Goal: Information Seeking & Learning: Learn about a topic

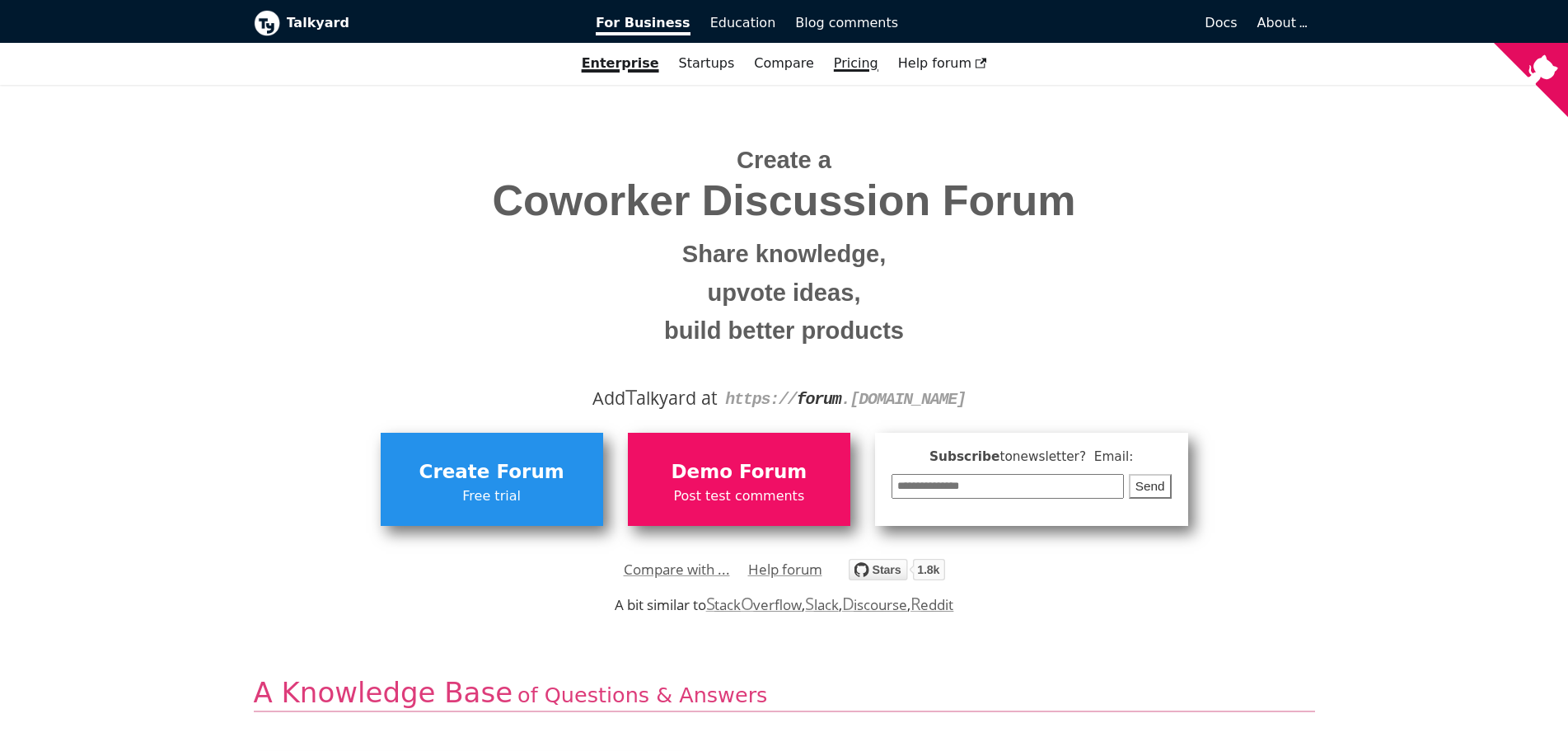
click at [848, 63] on link "Pricing" at bounding box center [856, 64] width 65 height 28
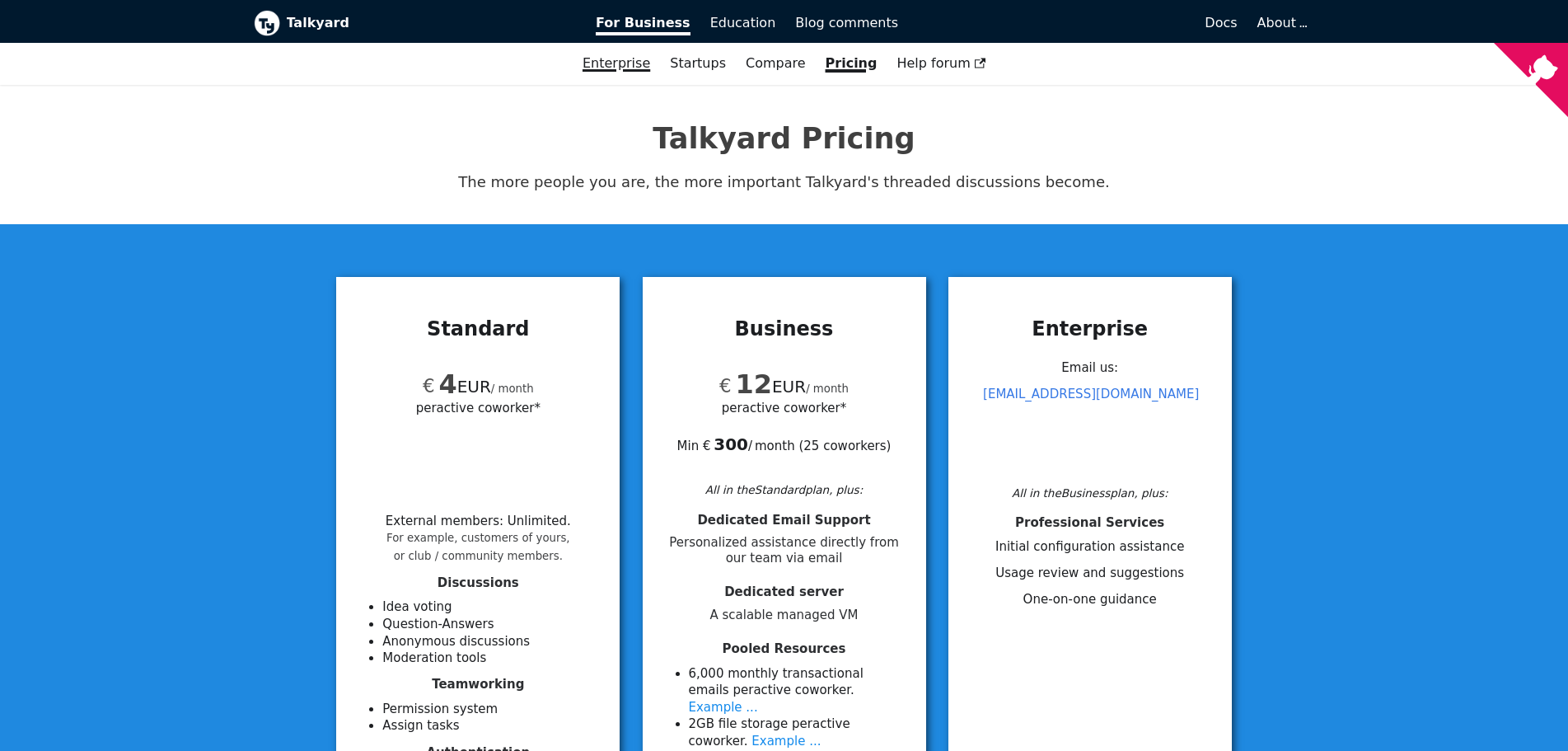
click at [635, 63] on link "Enterprise" at bounding box center [616, 64] width 88 height 28
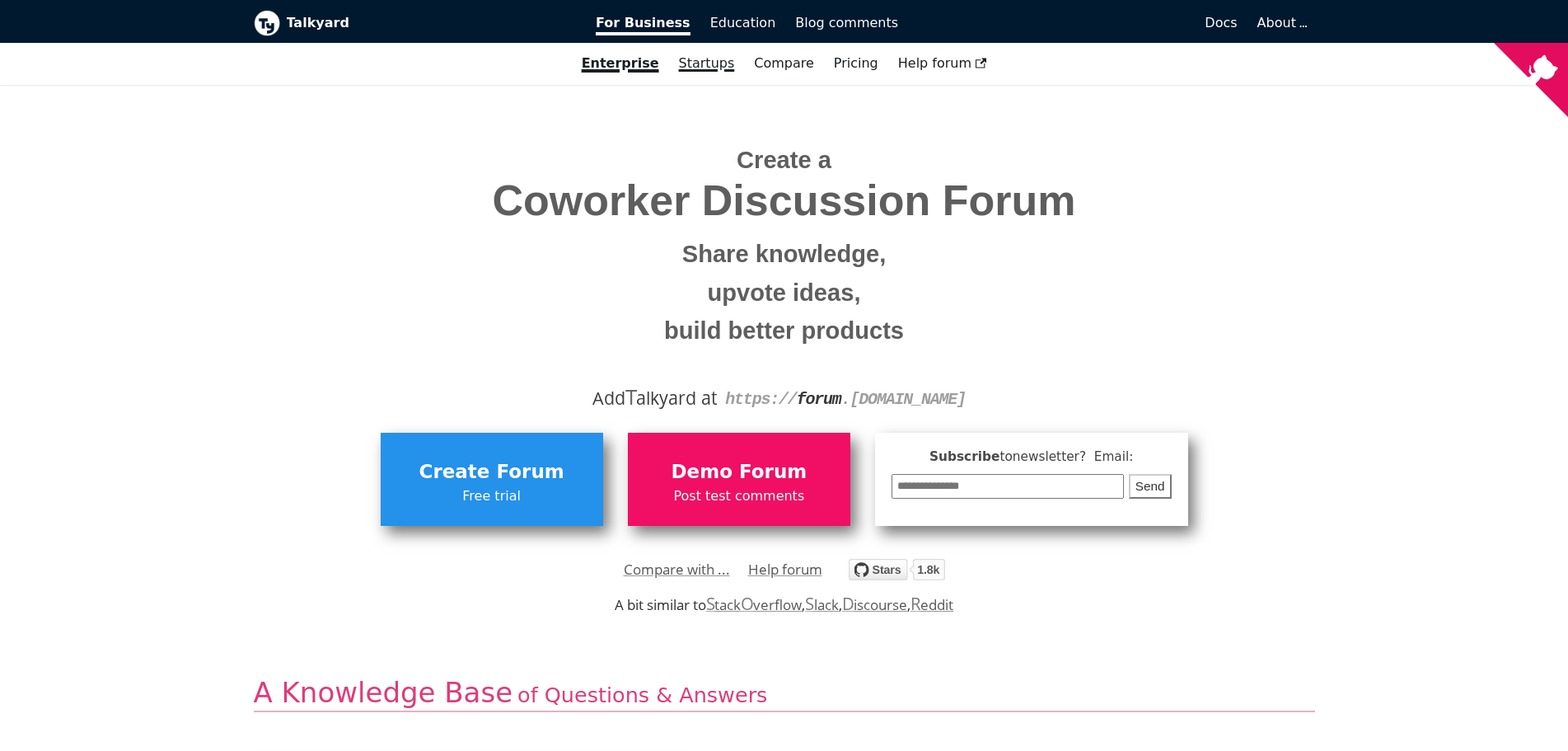
click at [699, 66] on link "Startups" at bounding box center [707, 64] width 76 height 28
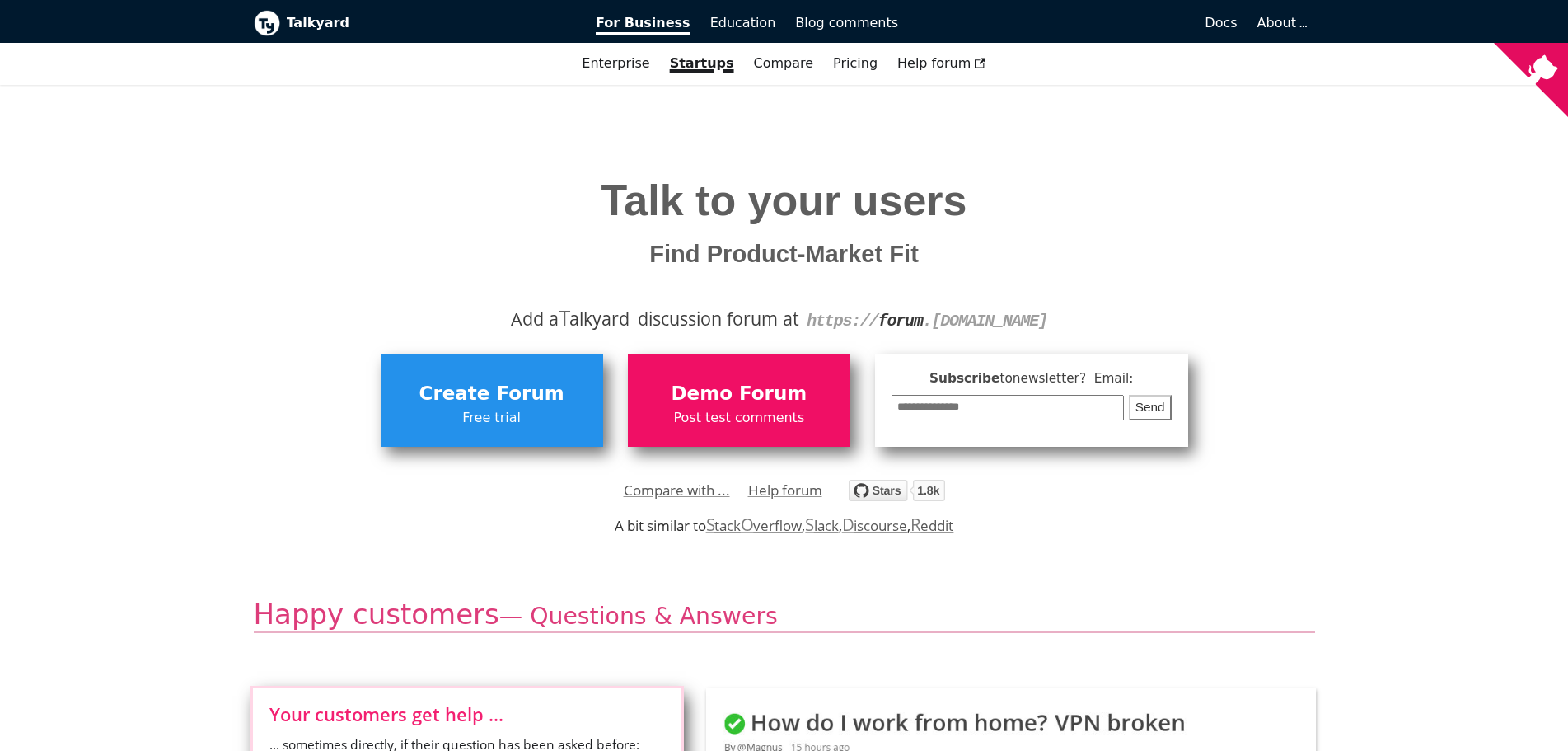
click at [659, 234] on span "Talk to your users Find Product-Market Fit" at bounding box center [783, 223] width 366 height 95
click at [736, 236] on span "Talk to your users Find Product-Market Fit" at bounding box center [783, 223] width 366 height 95
click at [1278, 171] on span "Open source" at bounding box center [1264, 173] width 73 height 13
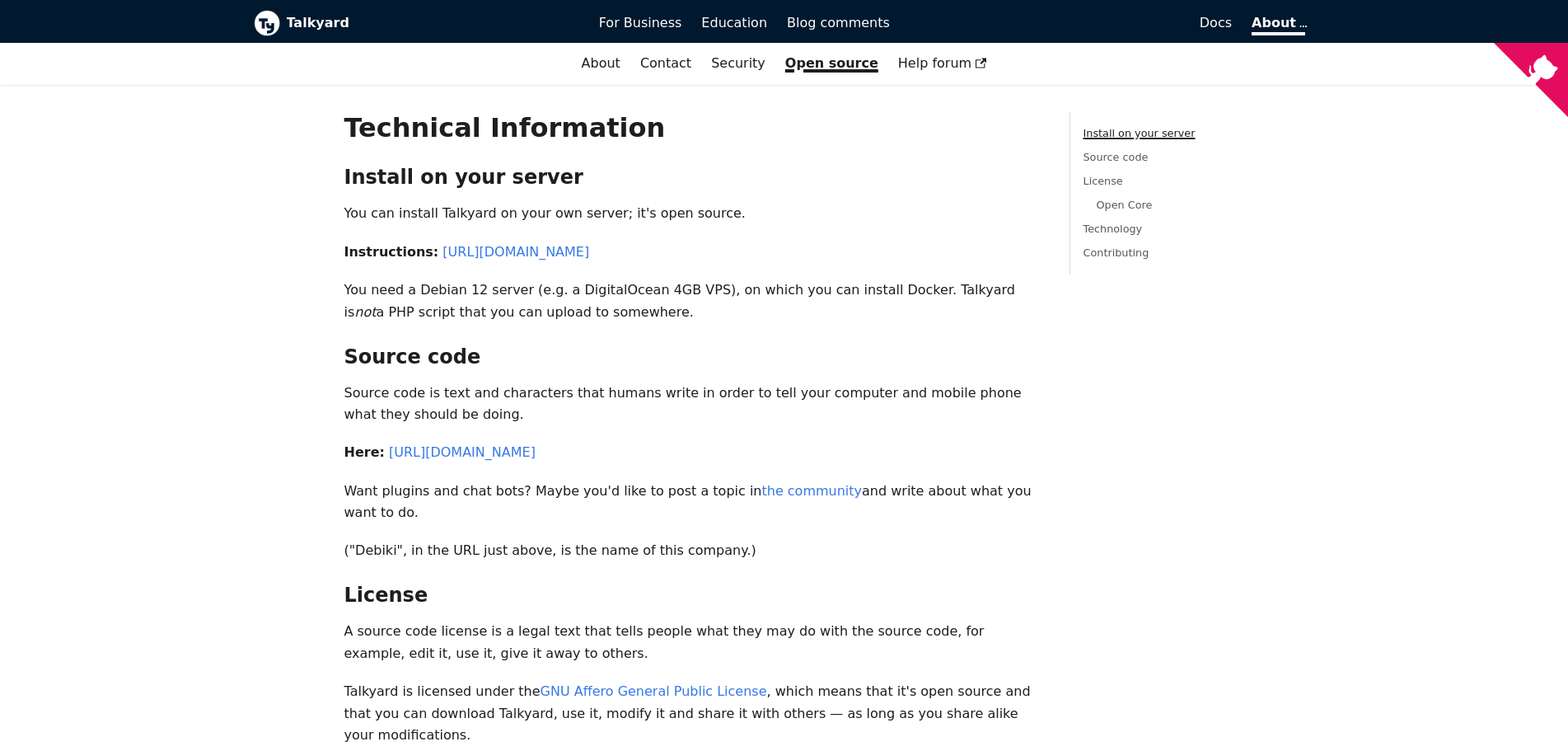
click at [432, 217] on p "You can install Talkyard on your own server; it's open source." at bounding box center [693, 213] width 699 height 21
click at [453, 213] on p "You can install Talkyard on your own server; it's open source." at bounding box center [693, 213] width 699 height 21
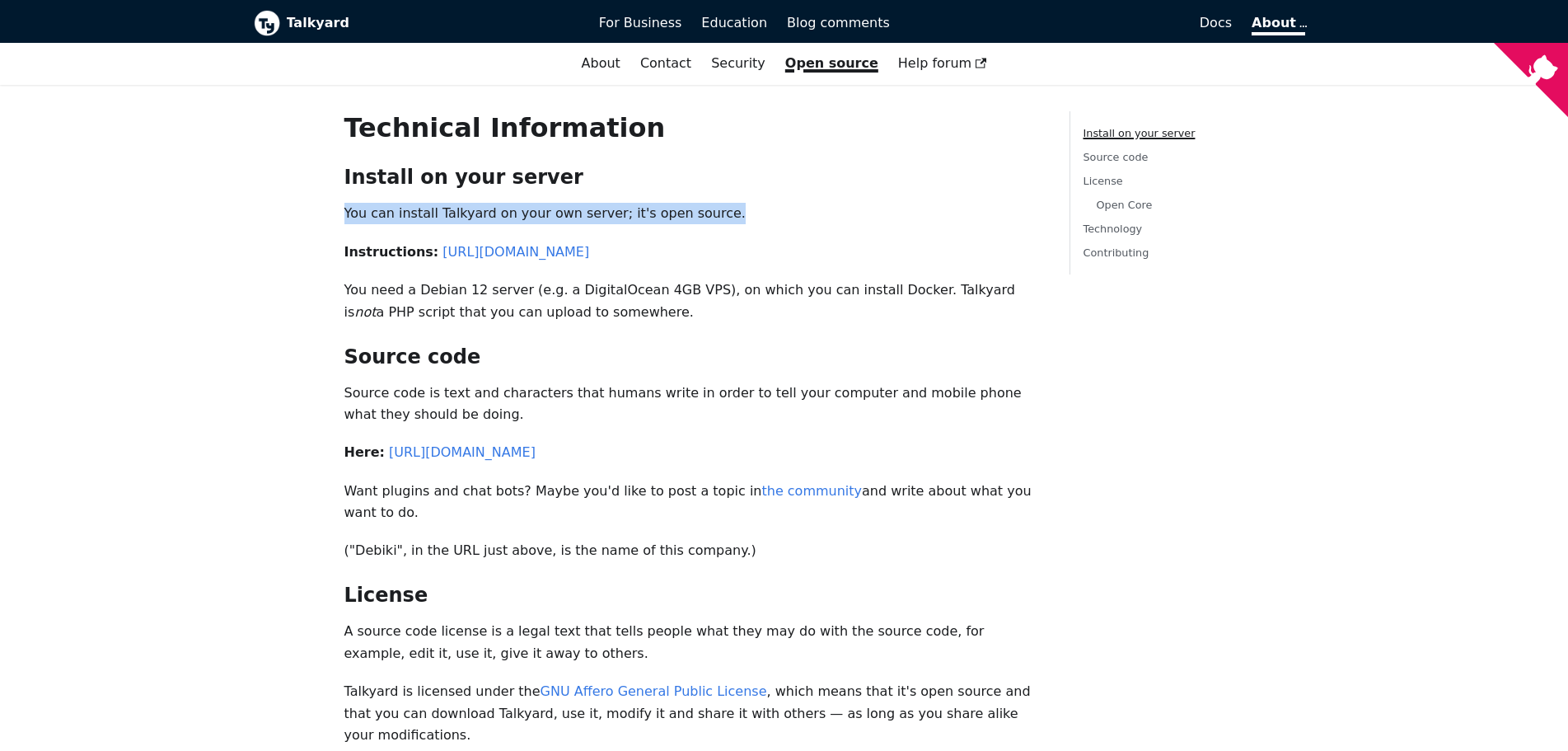
click at [453, 213] on p "You can install Talkyard on your own server; it's open source." at bounding box center [693, 213] width 699 height 21
click at [481, 212] on p "You can install Talkyard on your own server; it's open source." at bounding box center [693, 213] width 699 height 21
click at [521, 212] on p "You can install Talkyard on your own server; it's open source." at bounding box center [693, 213] width 699 height 21
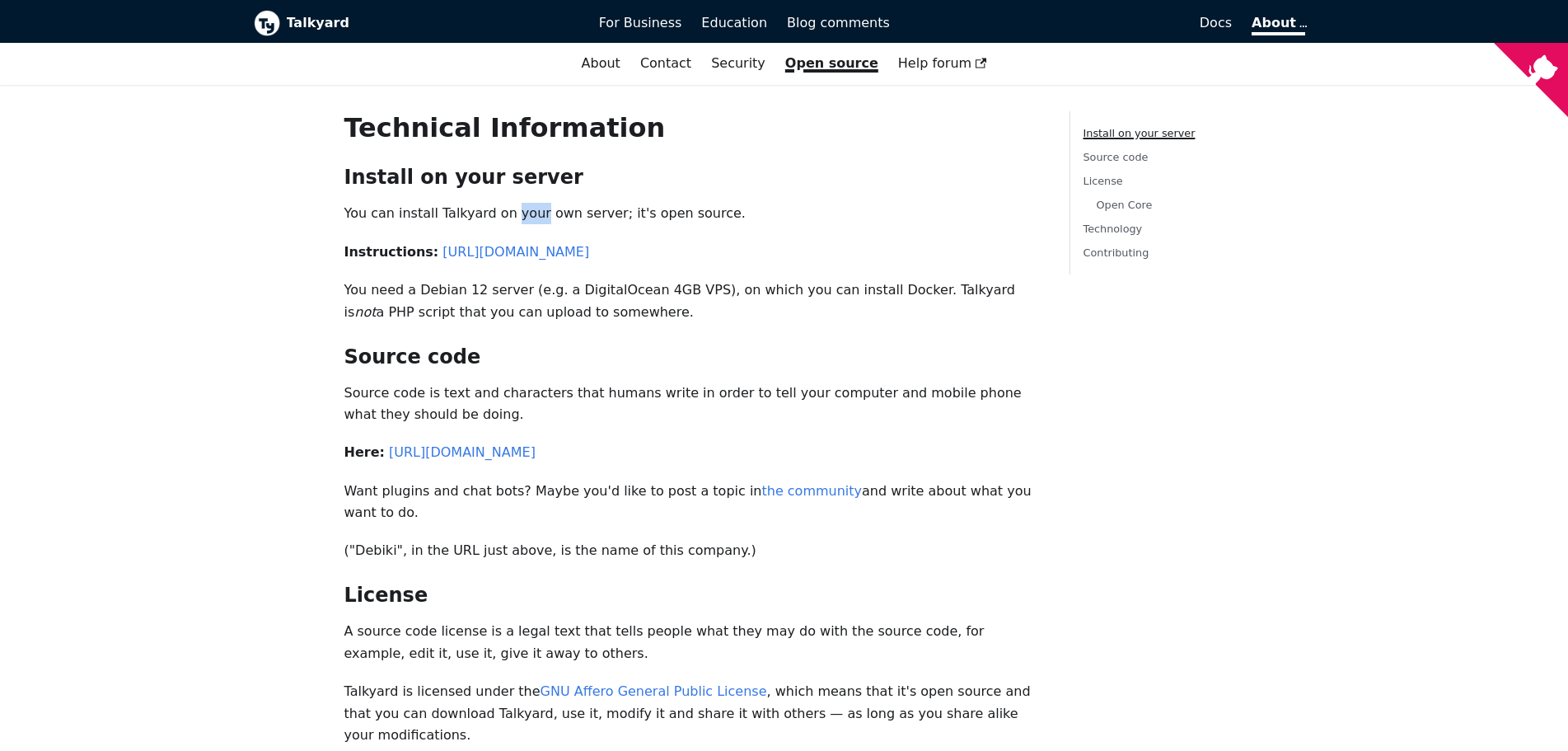
click at [521, 212] on p "You can install Talkyard on your own server; it's open source." at bounding box center [693, 213] width 699 height 21
click at [560, 214] on p "You can install Talkyard on your own server; it's open source." at bounding box center [693, 213] width 699 height 21
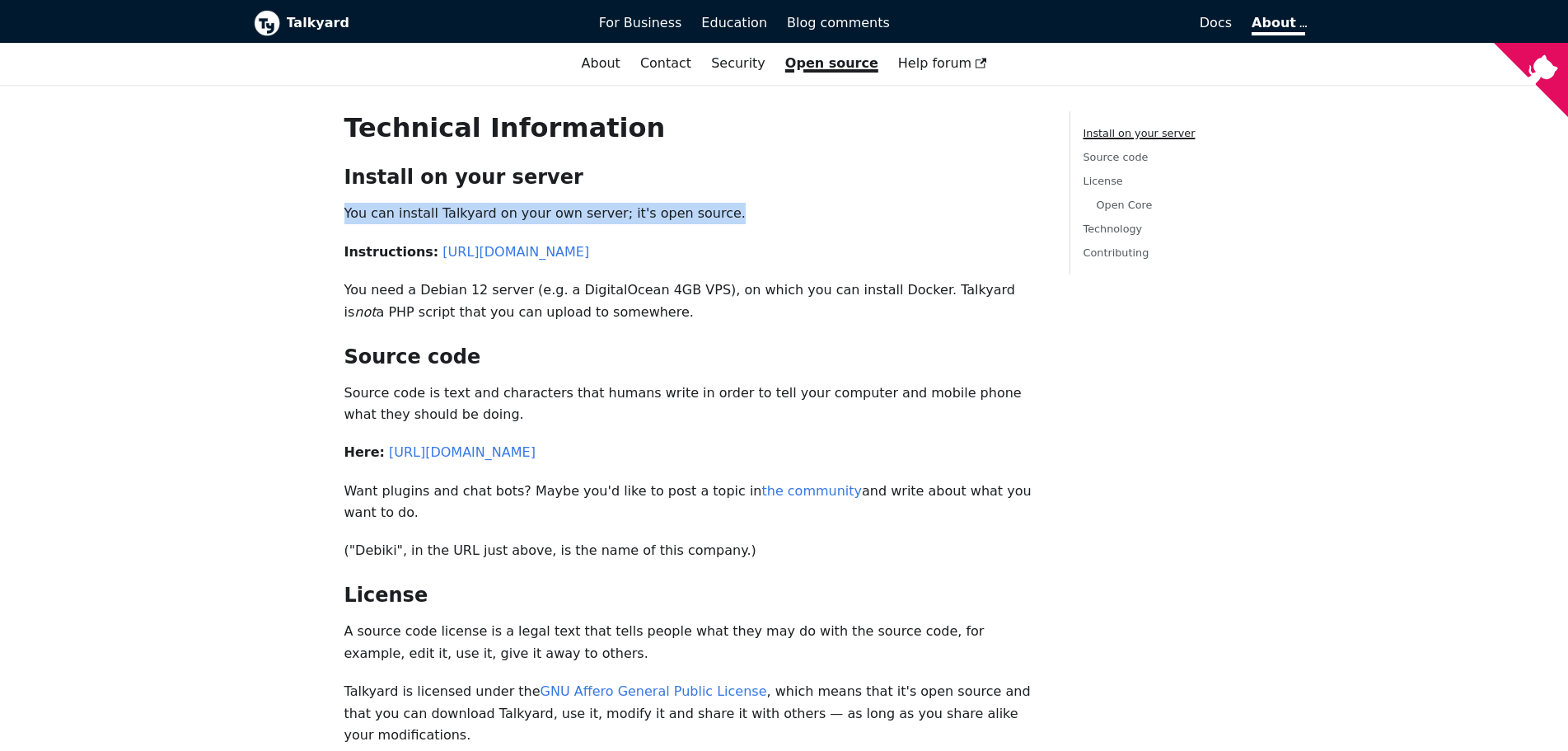
click at [592, 215] on p "You can install Talkyard on your own server; it's open source." at bounding box center [693, 213] width 699 height 21
click at [613, 215] on p "You can install Talkyard on your own server; it's open source." at bounding box center [693, 213] width 699 height 21
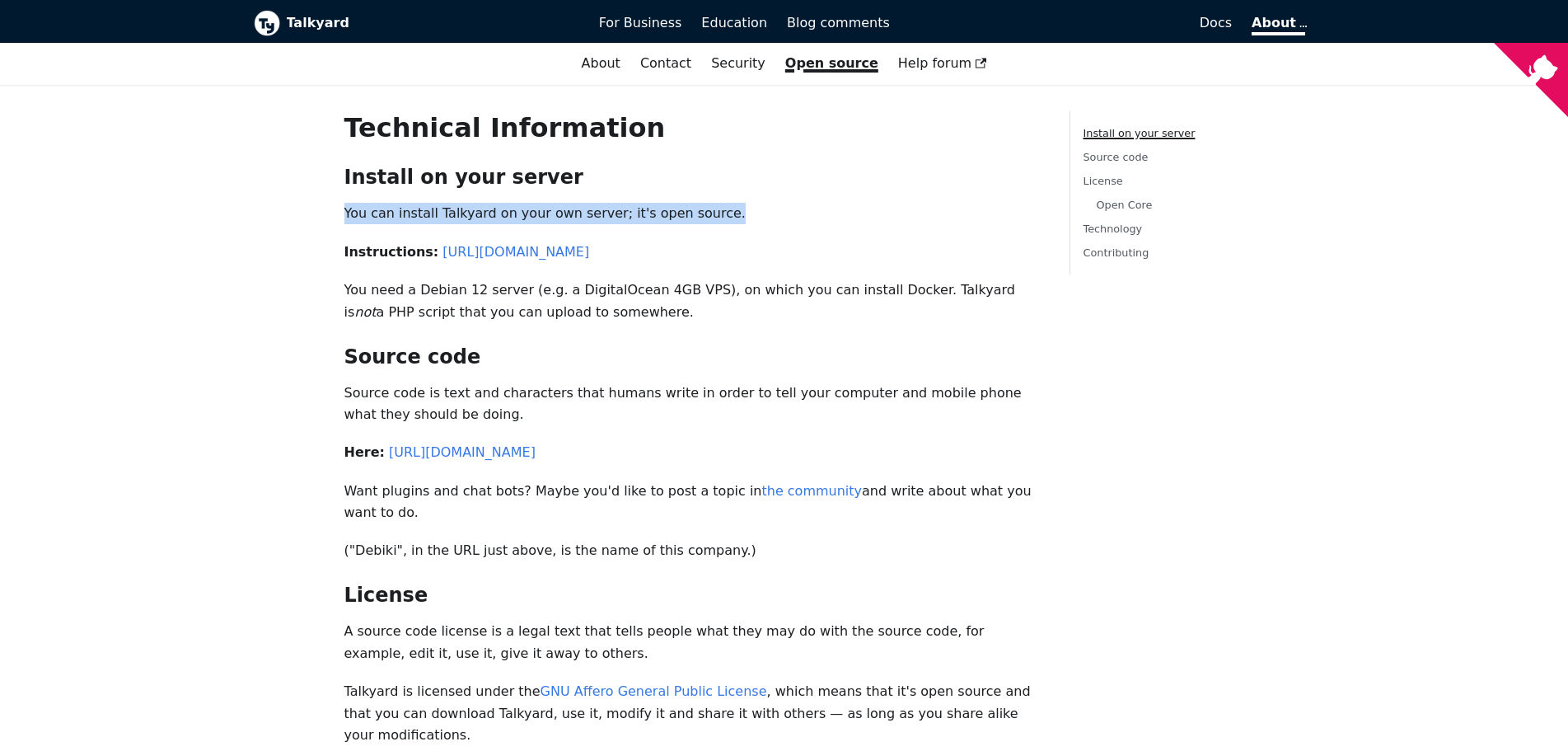
click at [613, 215] on p "You can install Talkyard on your own server; it's open source." at bounding box center [693, 213] width 699 height 21
click at [645, 218] on p "You can install Talkyard on your own server; it's open source." at bounding box center [693, 213] width 699 height 21
click at [685, 221] on p "You can install Talkyard on your own server; it's open source." at bounding box center [693, 213] width 699 height 21
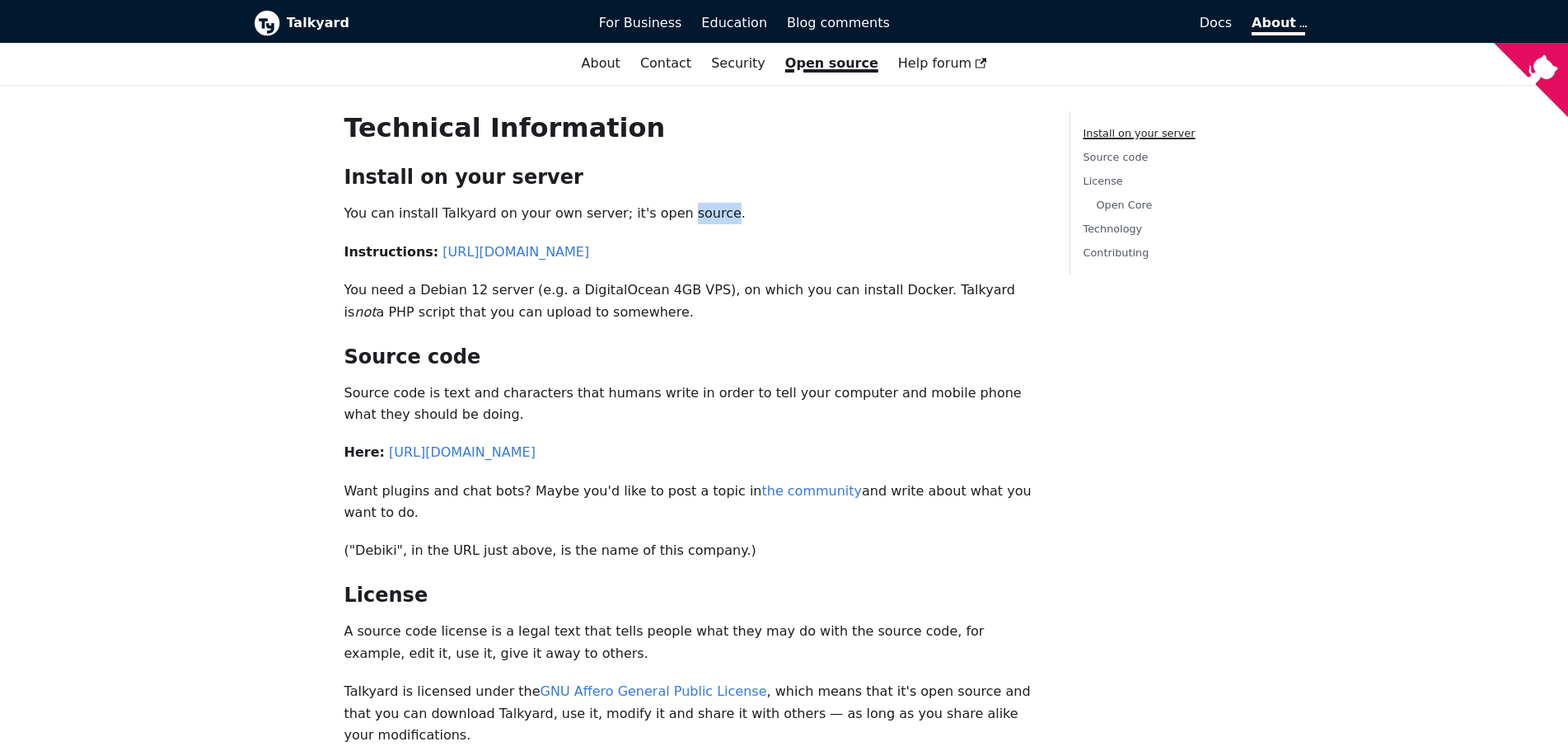
click at [685, 221] on p "You can install Talkyard on your own server; it's open source." at bounding box center [693, 213] width 699 height 21
click at [712, 220] on p "You can install Talkyard on your own server; it's open source." at bounding box center [693, 213] width 699 height 21
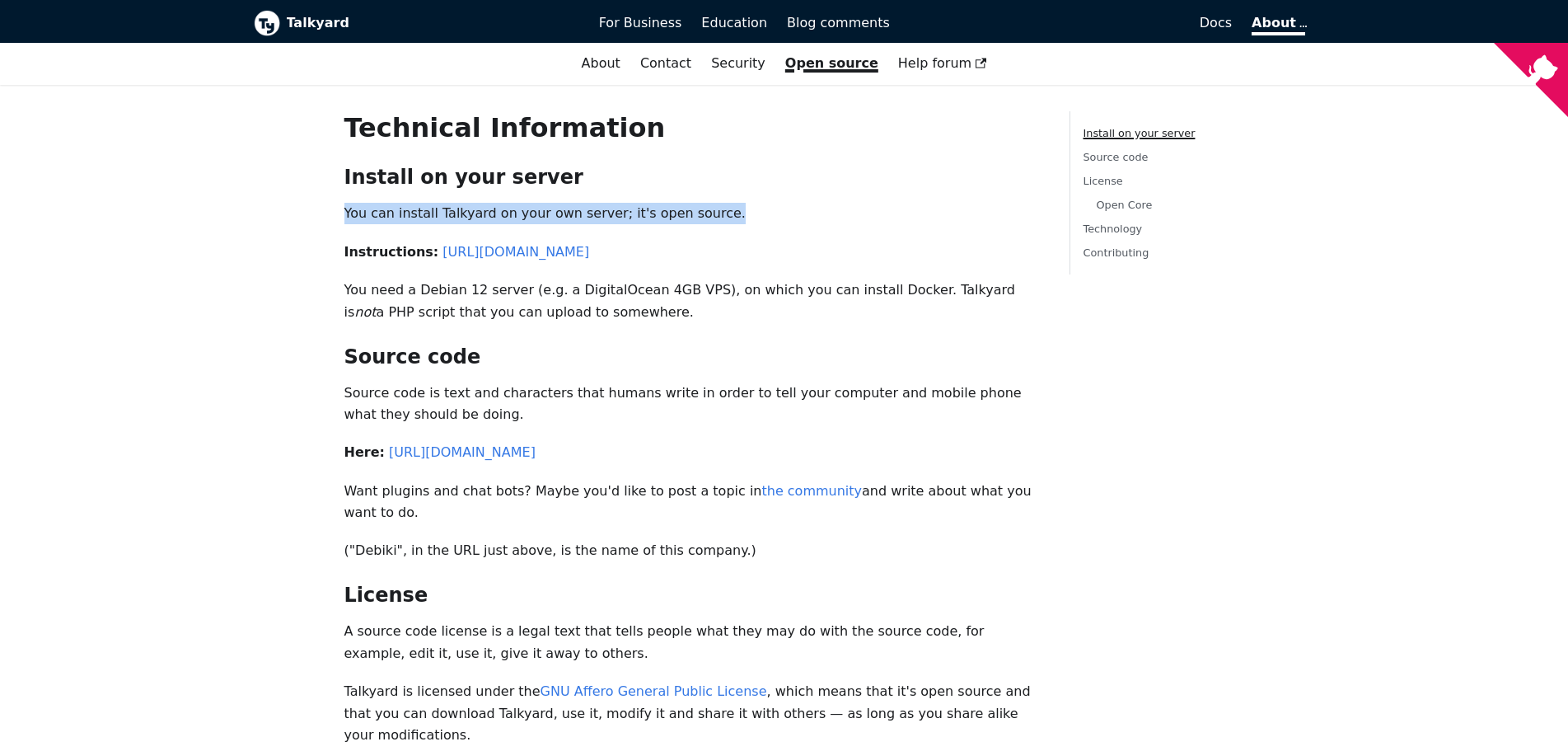
click at [737, 221] on p "You can install Talkyard on your own server; it's open source." at bounding box center [693, 213] width 699 height 21
click at [737, 229] on div "Technical Information Install on your server ​ You can install Talkyard on your…" at bounding box center [693, 576] width 725 height 929
click at [664, 305] on p "You need a Debian 12 server (e.g. a DigitalOcean 4GB VPS), on which you can ins…" at bounding box center [693, 300] width 699 height 43
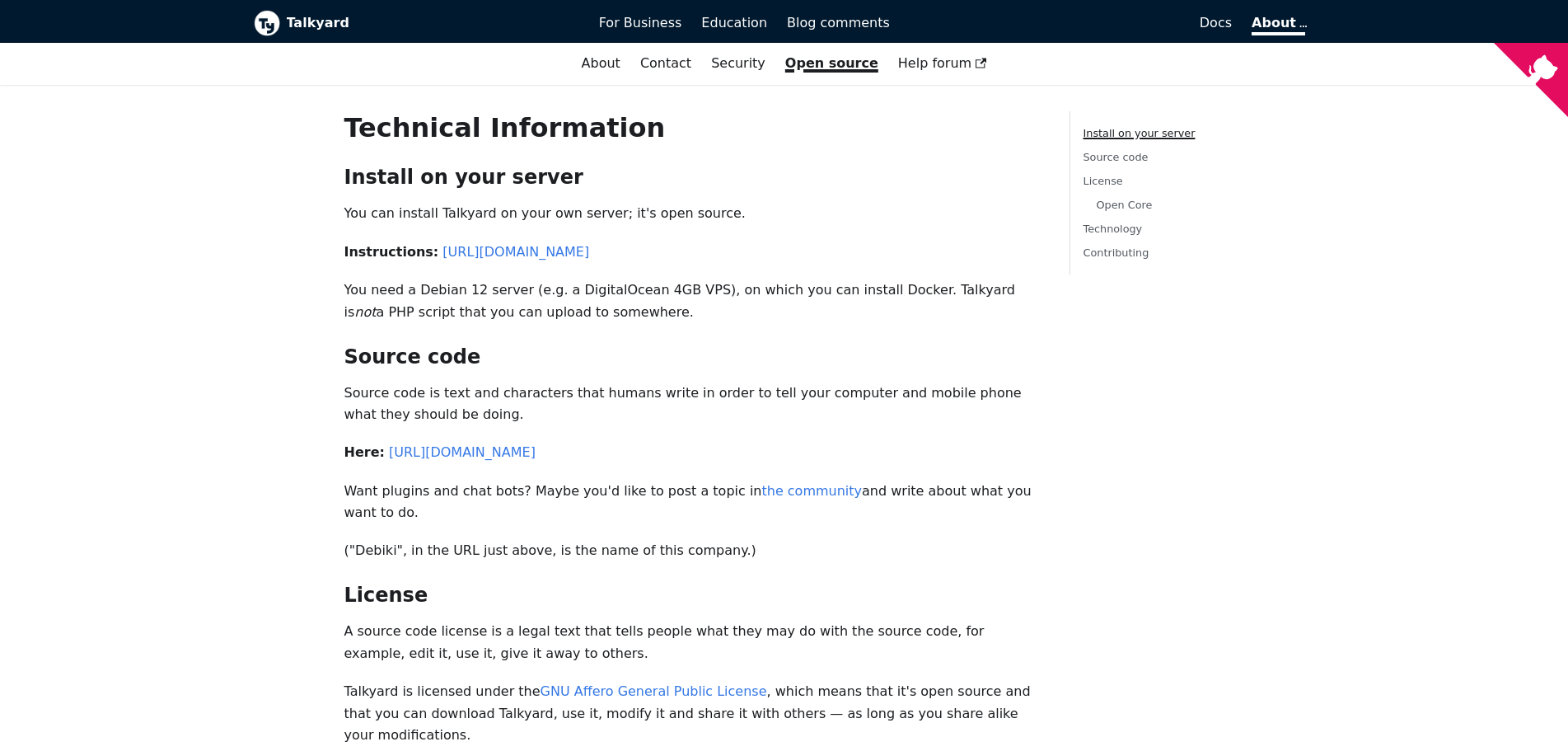
click at [664, 305] on p "You need a Debian 12 server (e.g. a DigitalOcean 4GB VPS), on which you can ins…" at bounding box center [693, 300] width 699 height 43
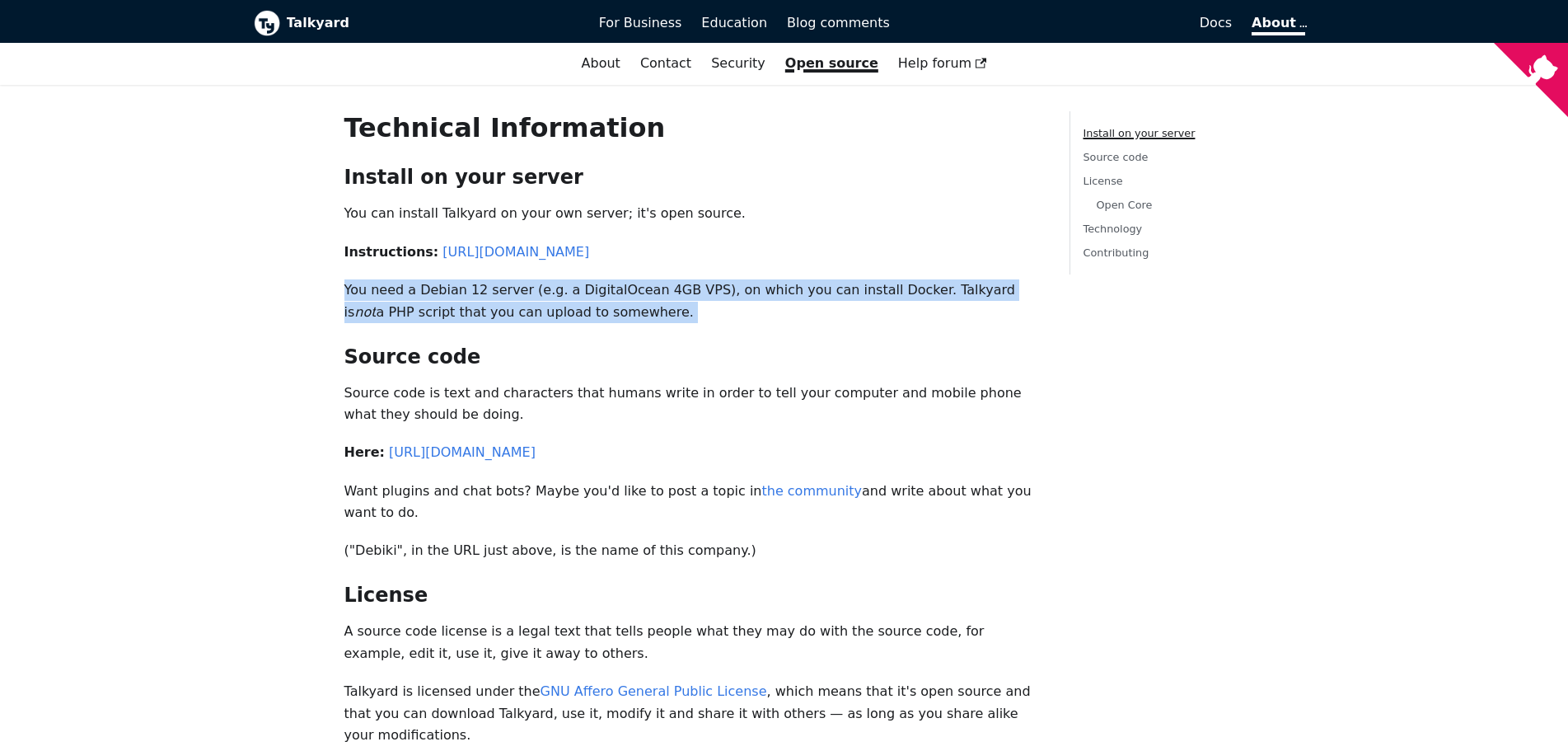
click at [664, 305] on p "You need a Debian 12 server (e.g. a DigitalOcean 4GB VPS), on which you can ins…" at bounding box center [693, 300] width 699 height 43
click at [676, 300] on p "You need a Debian 12 server (e.g. a DigitalOcean 4GB VPS), on which you can ins…" at bounding box center [693, 300] width 699 height 43
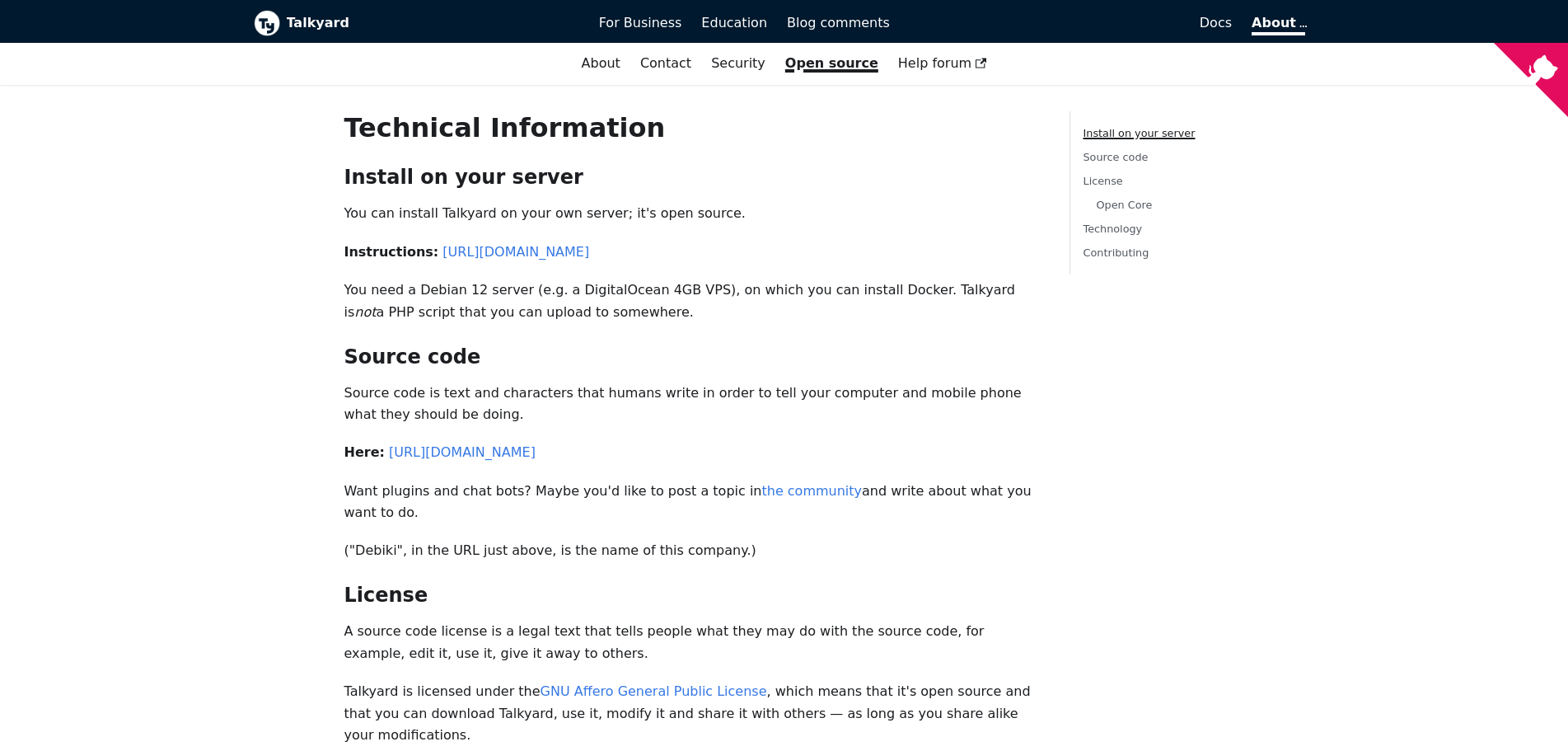
click at [324, 30] on b "Talkyard" at bounding box center [431, 23] width 290 height 21
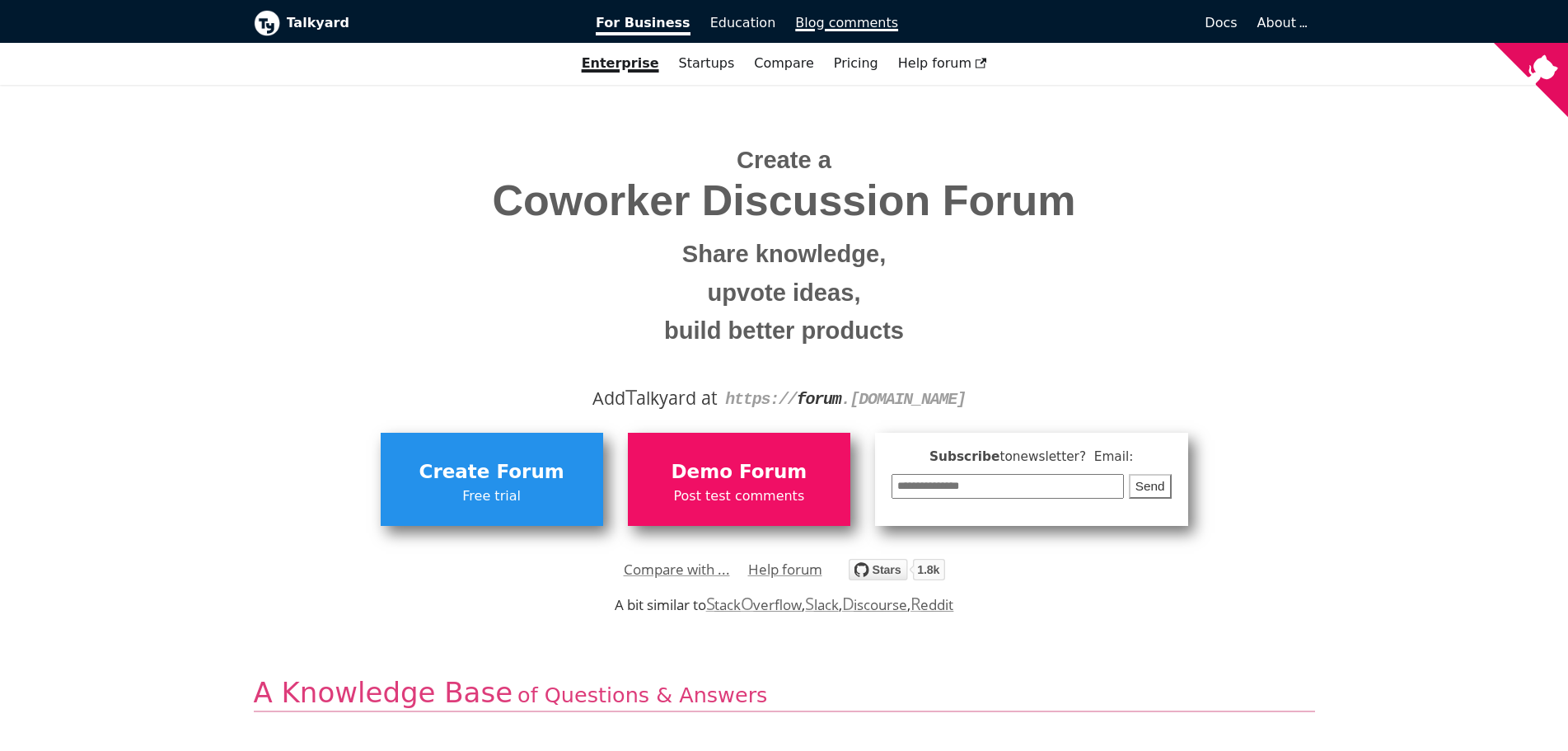
click at [811, 29] on span "Blog comments" at bounding box center [846, 23] width 103 height 16
